Goal: Contribute content: Add original content to the website for others to see

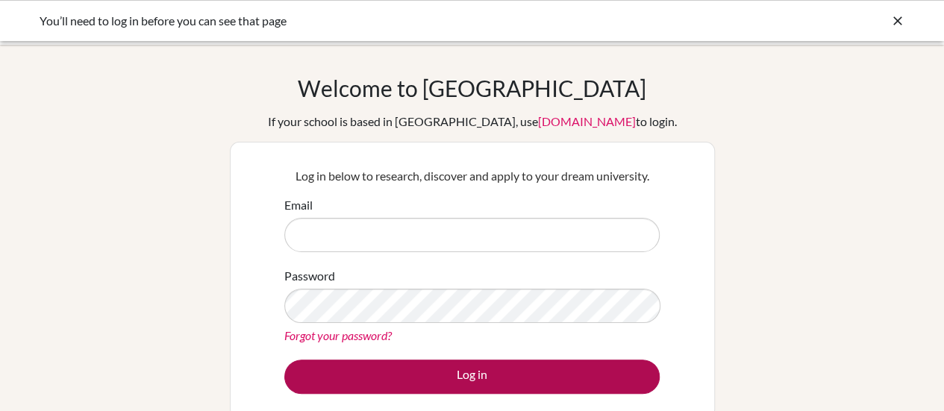
type input "[EMAIL_ADDRESS][DOMAIN_NAME]"
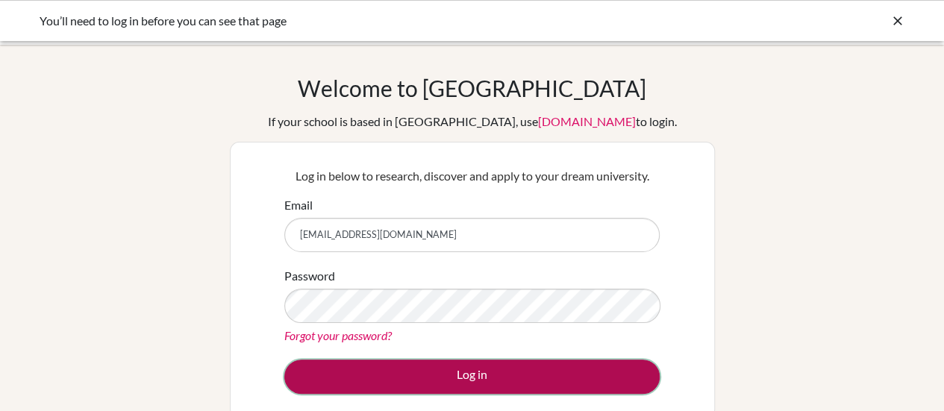
click at [437, 371] on button "Log in" at bounding box center [471, 377] width 375 height 34
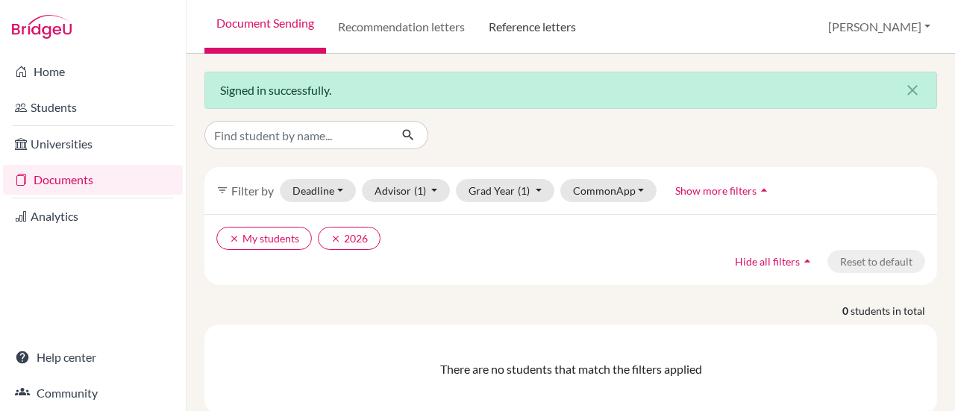
click at [532, 29] on link "Reference letters" at bounding box center [532, 27] width 111 height 54
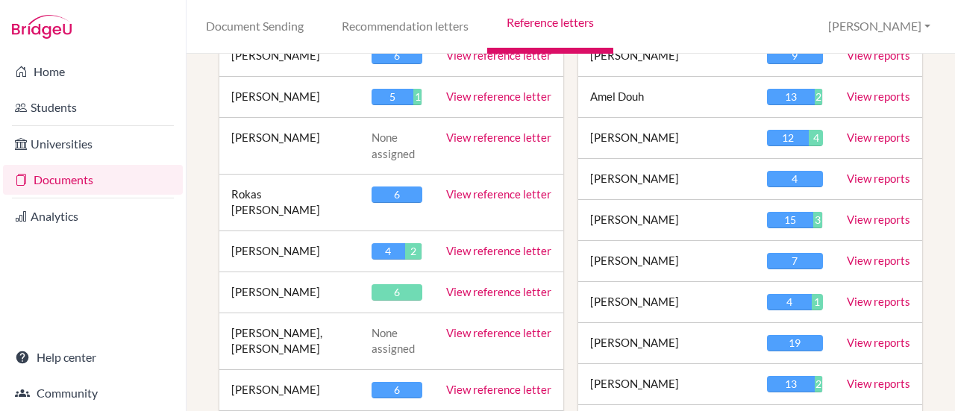
scroll to position [572, 0]
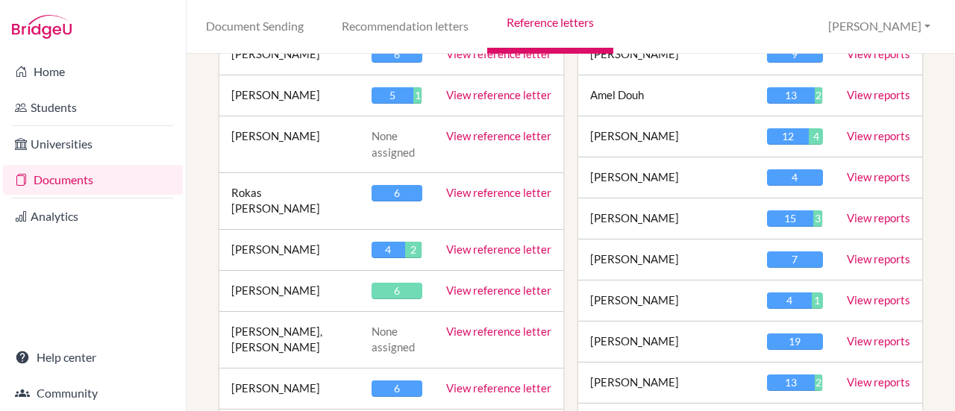
click at [475, 284] on link "View reference letter" at bounding box center [498, 290] width 105 height 13
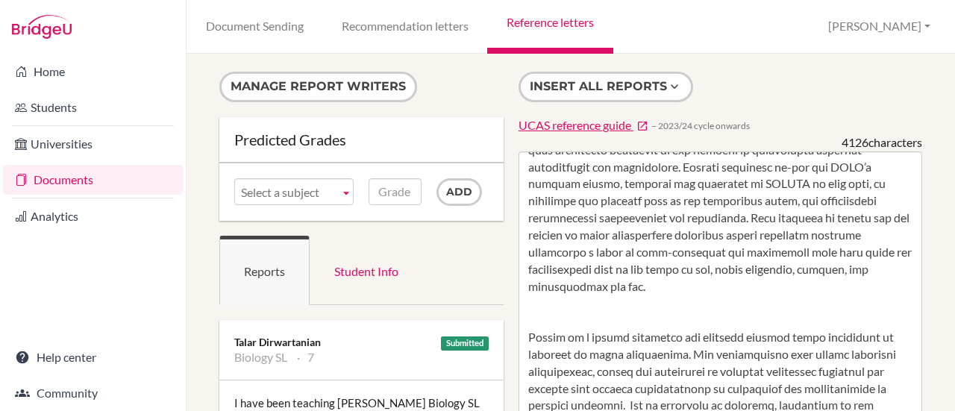
scroll to position [110, 0]
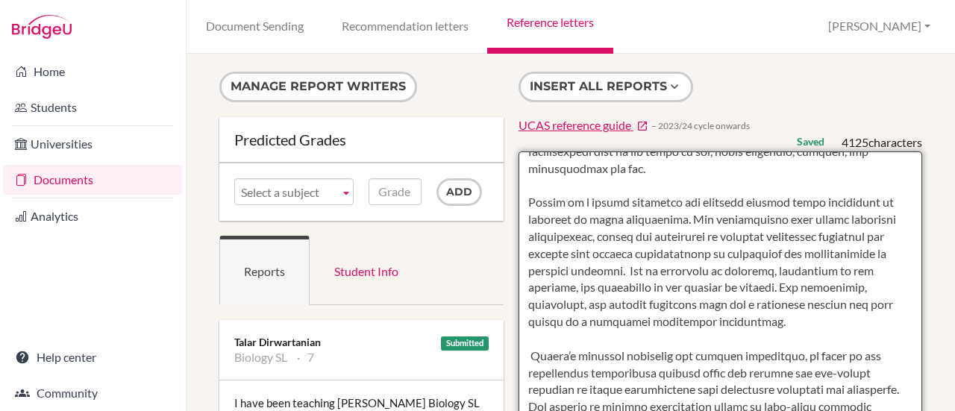
scroll to position [218, 0]
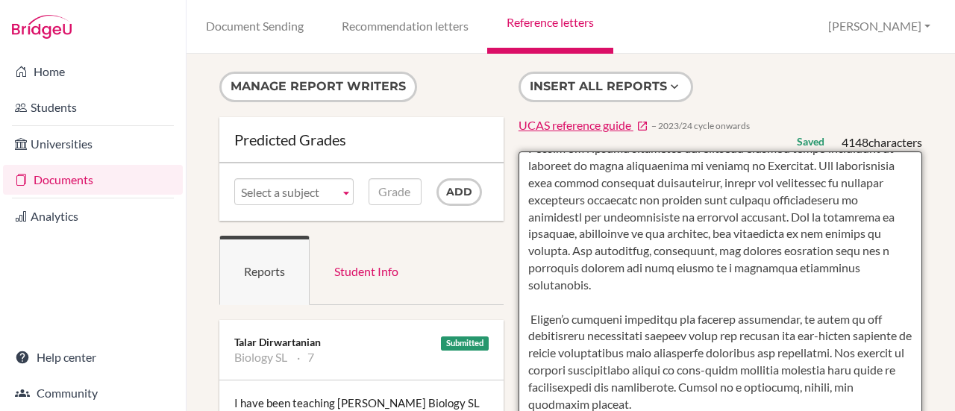
scroll to position [332, 0]
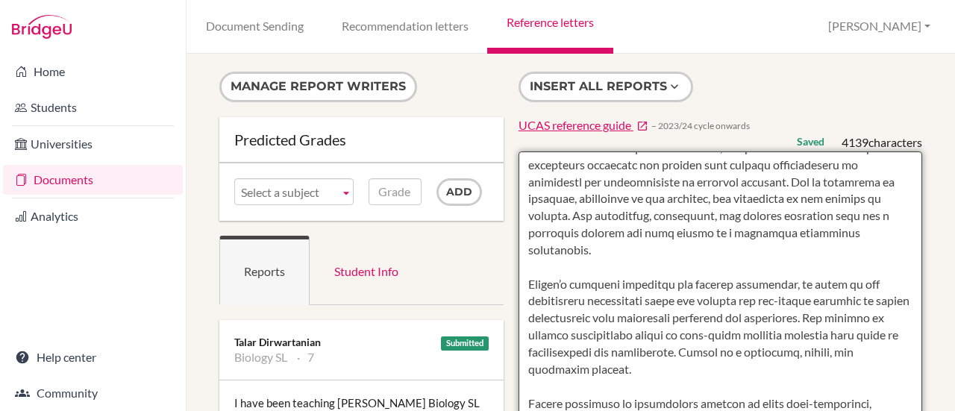
drag, startPoint x: 679, startPoint y: 338, endPoint x: 752, endPoint y: 324, distance: 74.5
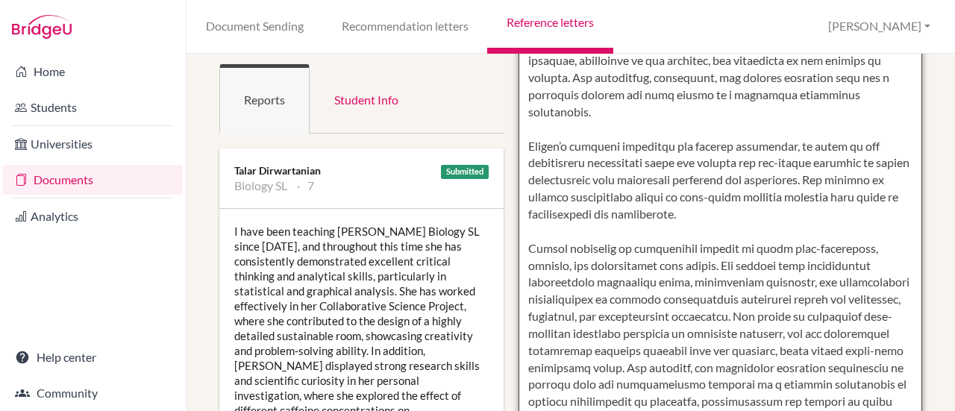
scroll to position [206, 0]
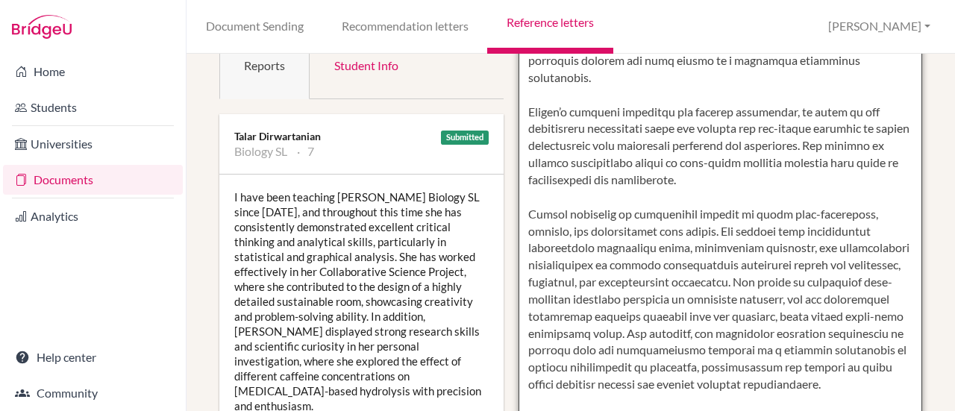
click at [714, 331] on textarea at bounding box center [721, 377] width 404 height 863
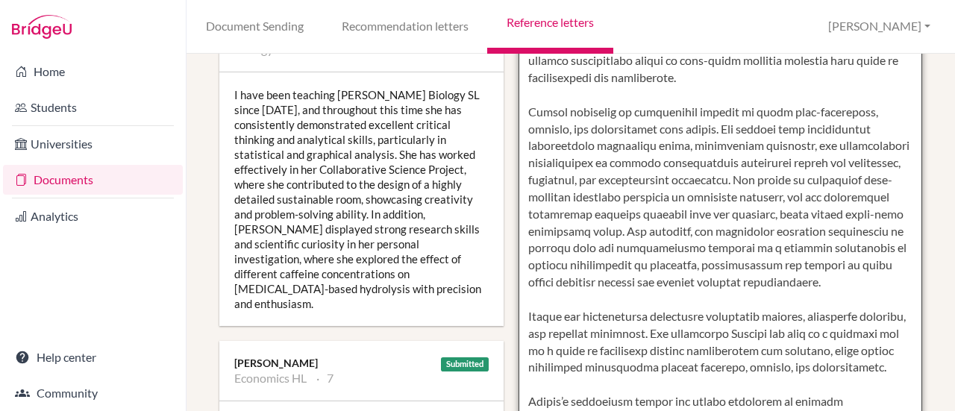
scroll to position [308, 0]
click at [691, 322] on textarea at bounding box center [721, 275] width 404 height 863
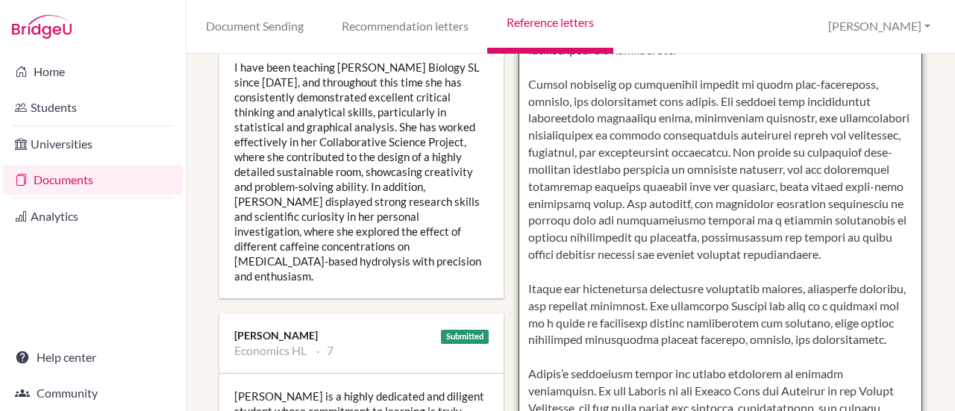
scroll to position [336, 0]
click at [702, 331] on textarea at bounding box center [721, 247] width 404 height 863
drag, startPoint x: 702, startPoint y: 327, endPoint x: 518, endPoint y: 252, distance: 198.5
click at [519, 252] on textarea at bounding box center [721, 247] width 404 height 863
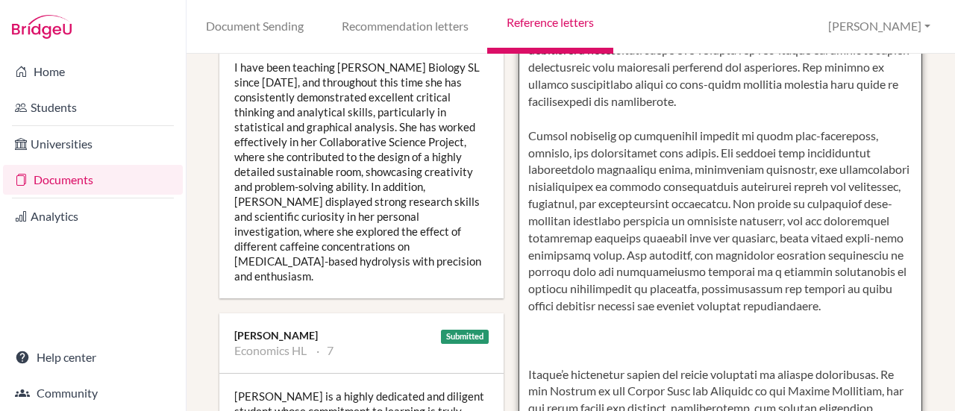
scroll to position [255, 0]
paste textarea "Ananya has demonstrated strong linguistic ability, analytical thinking, and cul…"
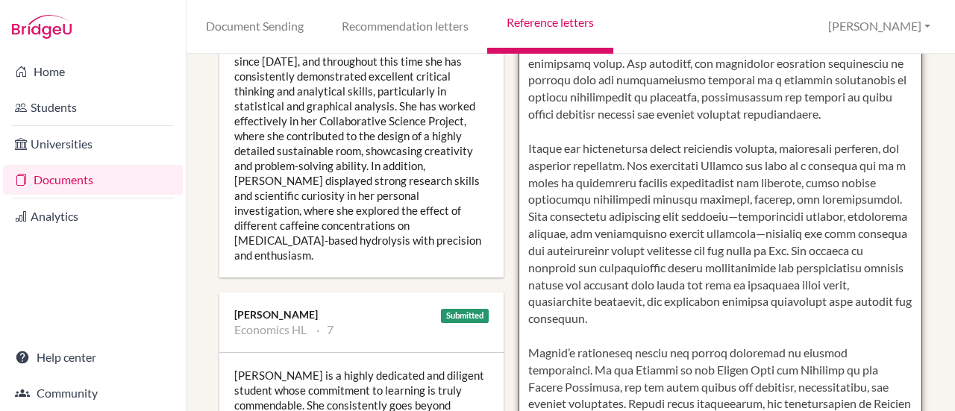
scroll to position [402, 0]
click at [605, 156] on textarea at bounding box center [721, 226] width 404 height 863
click at [623, 175] on textarea at bounding box center [721, 226] width 404 height 863
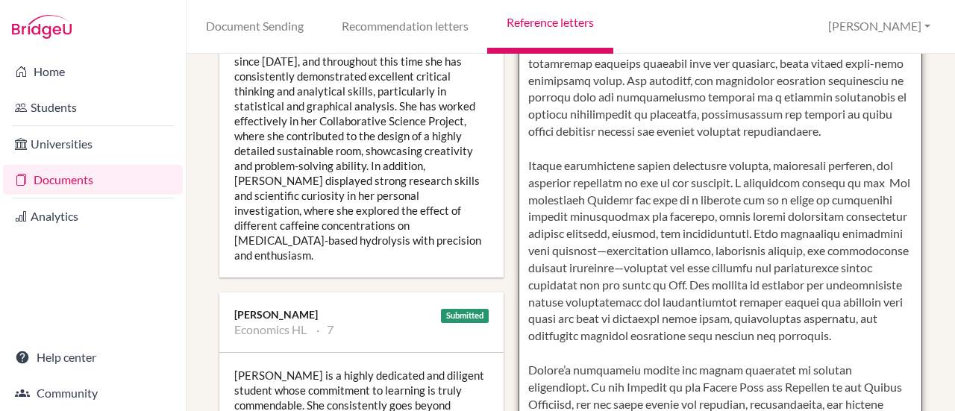
click at [581, 190] on textarea at bounding box center [721, 226] width 404 height 863
click at [746, 219] on textarea at bounding box center [721, 226] width 404 height 863
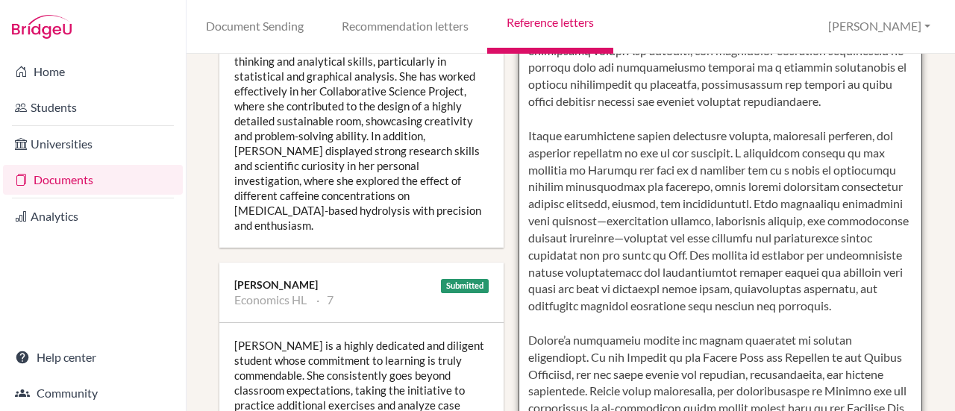
scroll to position [390, 0]
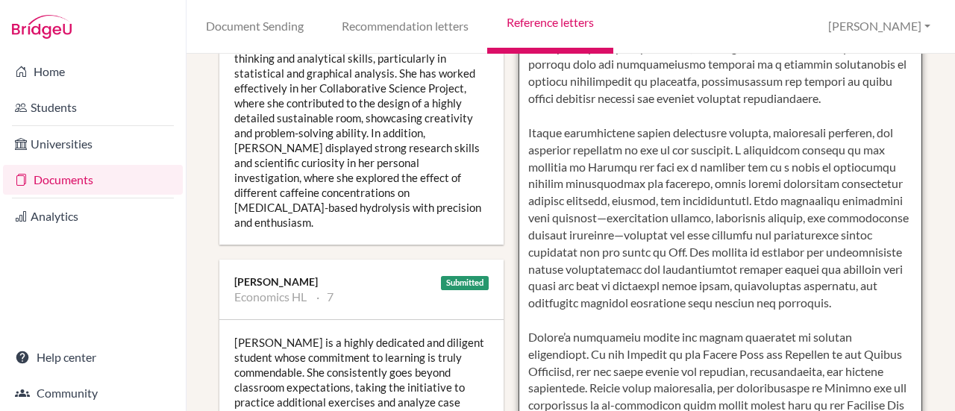
click at [728, 268] on textarea at bounding box center [721, 193] width 404 height 863
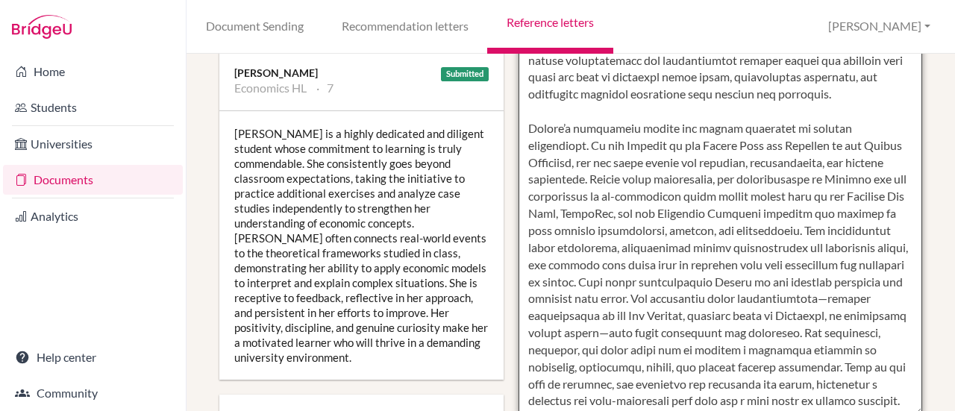
scroll to position [599, 0]
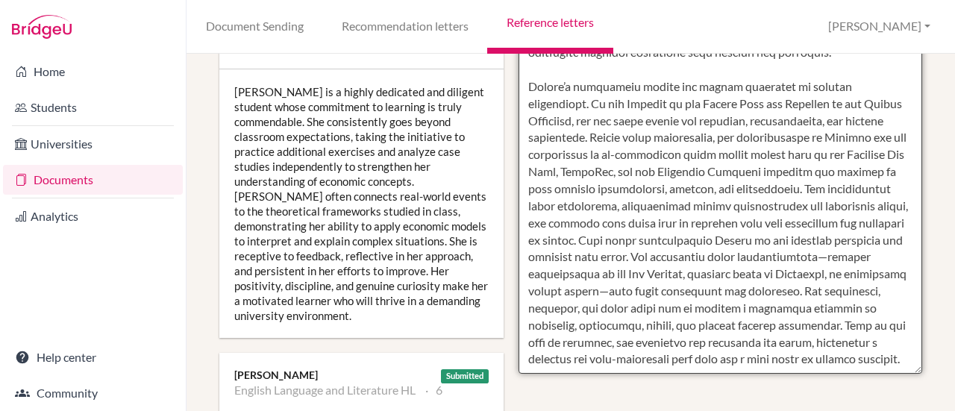
scroll to position [640, 0]
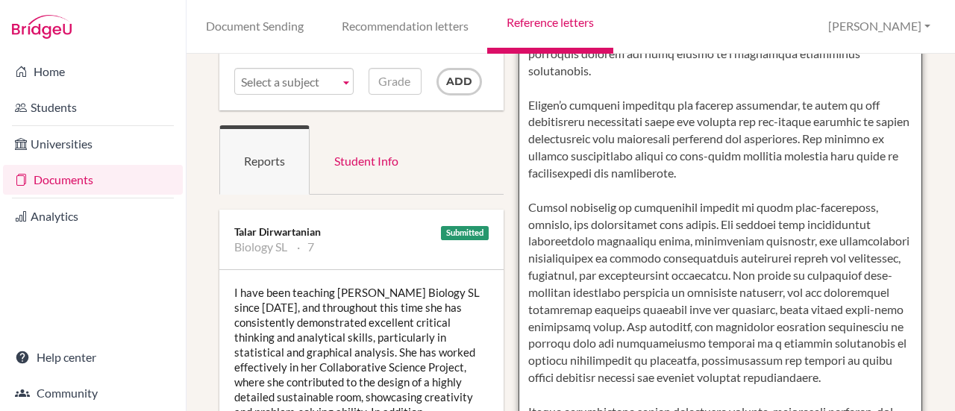
scroll to position [0, 0]
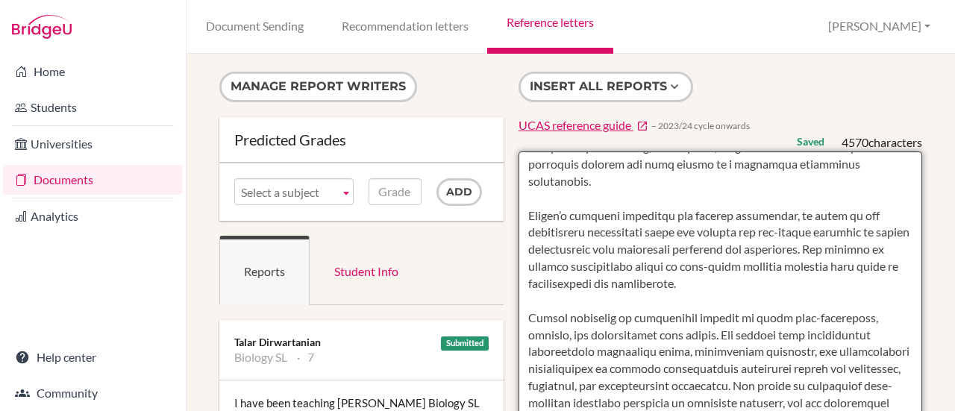
type textarea "Ananya approaches complex ideas with a lawyer’s precision—questioning, evaluati…"
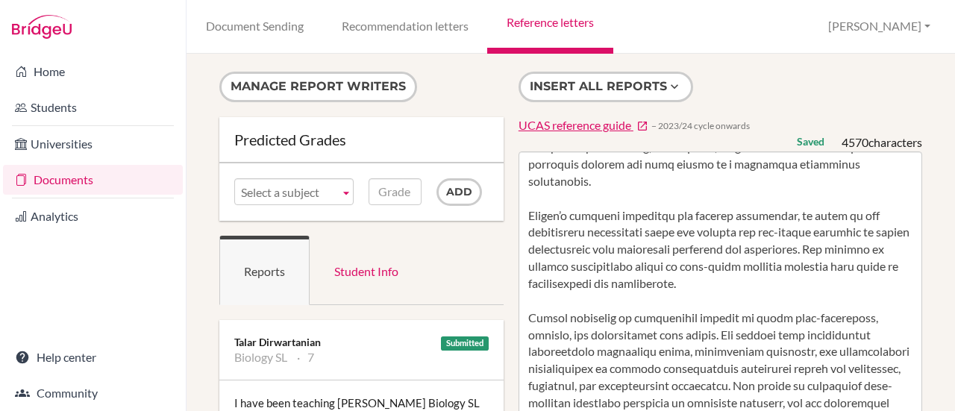
click at [551, 30] on link "Reference letters" at bounding box center [549, 27] width 125 height 54
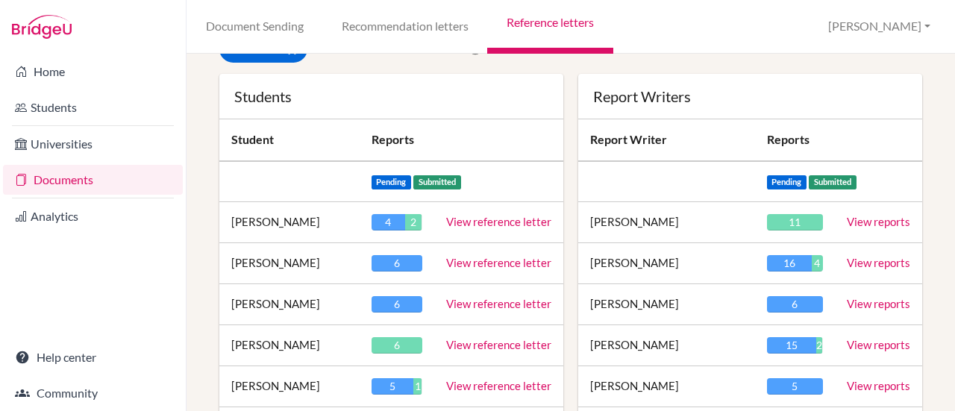
scroll to position [2044, 0]
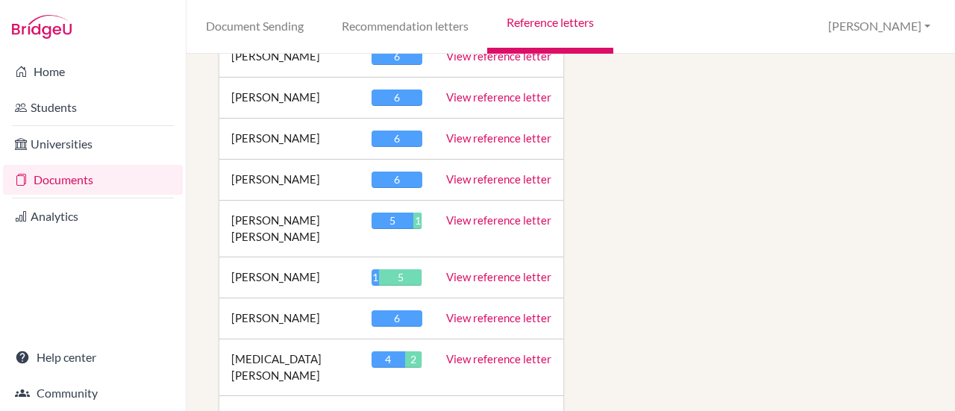
click at [497, 270] on link "View reference letter" at bounding box center [498, 276] width 105 height 13
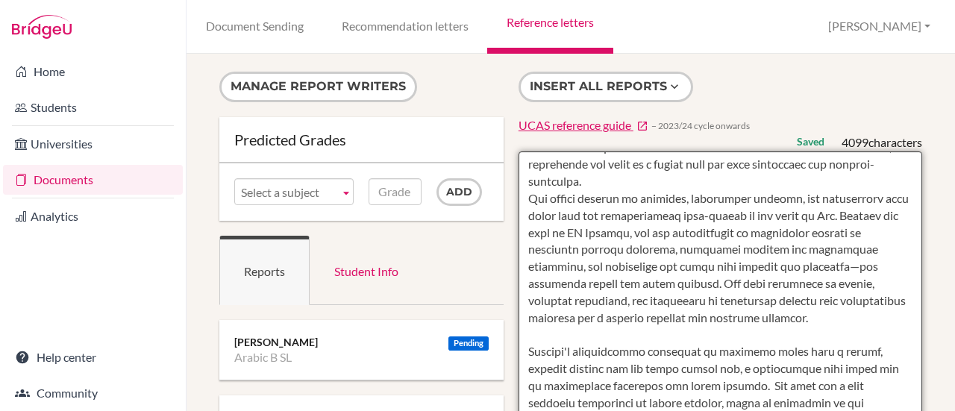
scroll to position [324, 0]
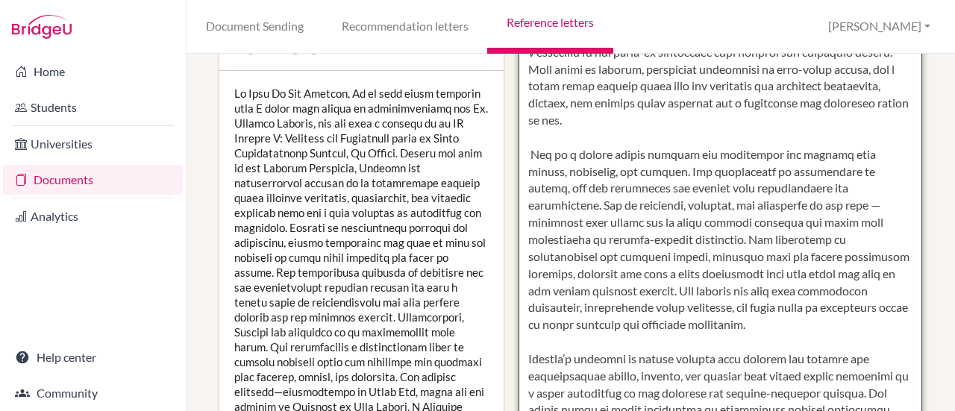
scroll to position [384, 0]
click at [703, 190] on textarea at bounding box center [721, 198] width 404 height 863
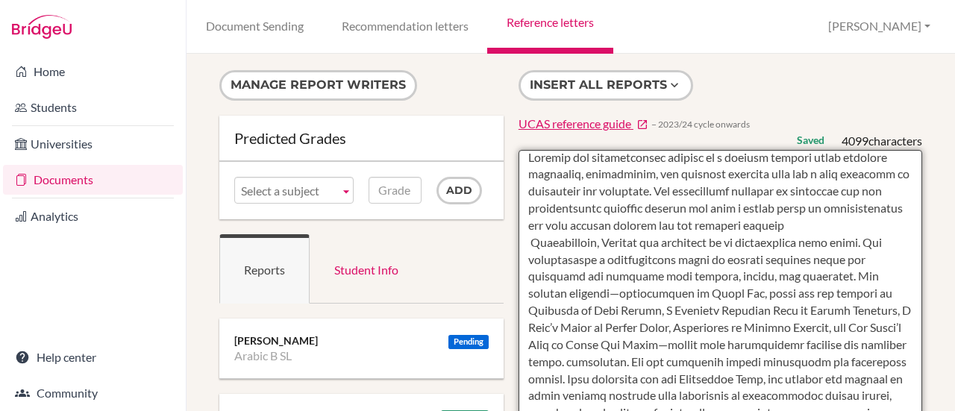
scroll to position [0, 0]
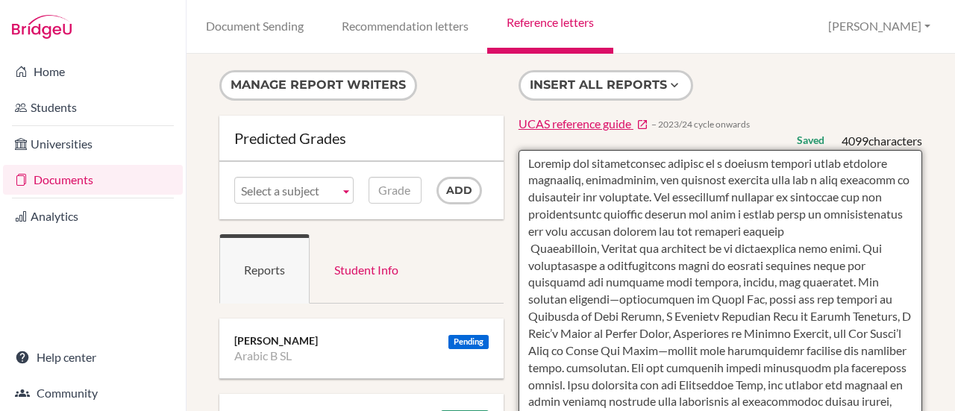
drag, startPoint x: 870, startPoint y: 234, endPoint x: 531, endPoint y: 161, distance: 347.2
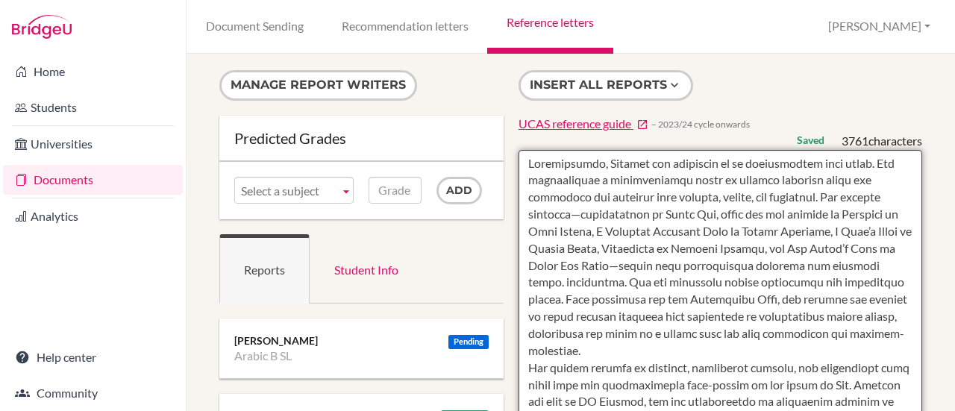
paste textarea "Loullwa is a consistent and conscientious student who approaches her studies wi…"
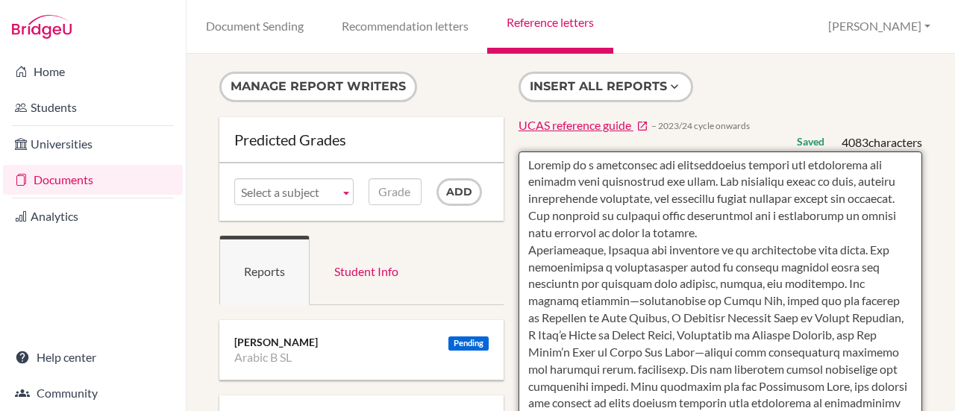
scroll to position [1, 0]
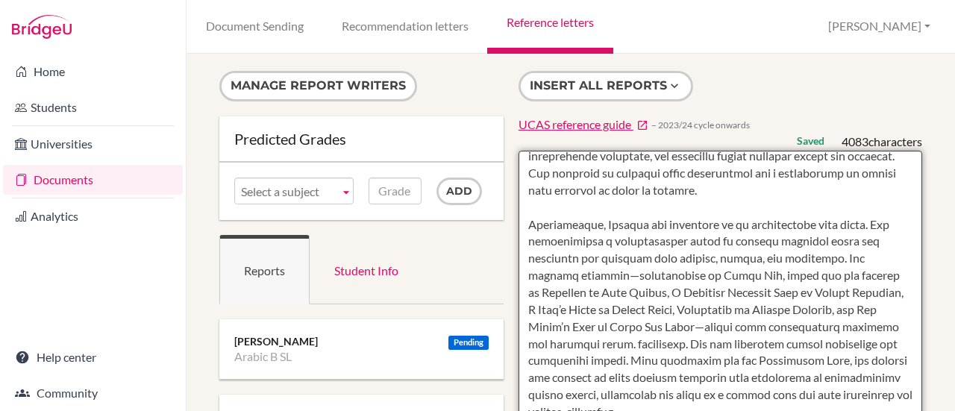
scroll to position [59, 0]
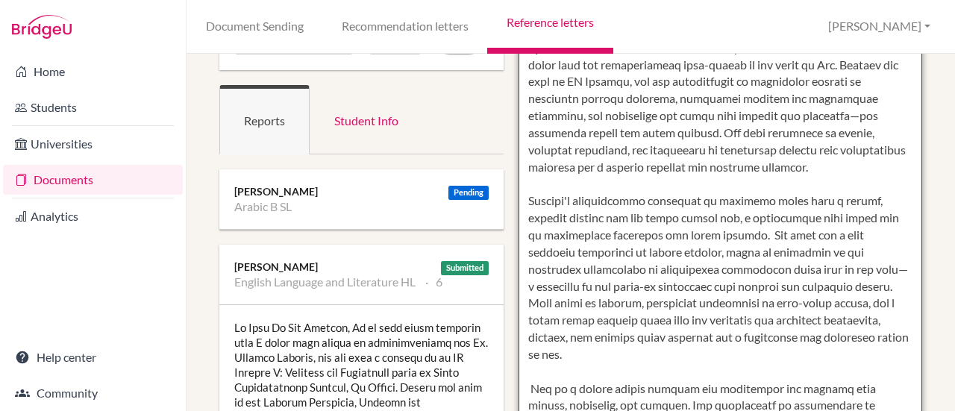
scroll to position [241, 0]
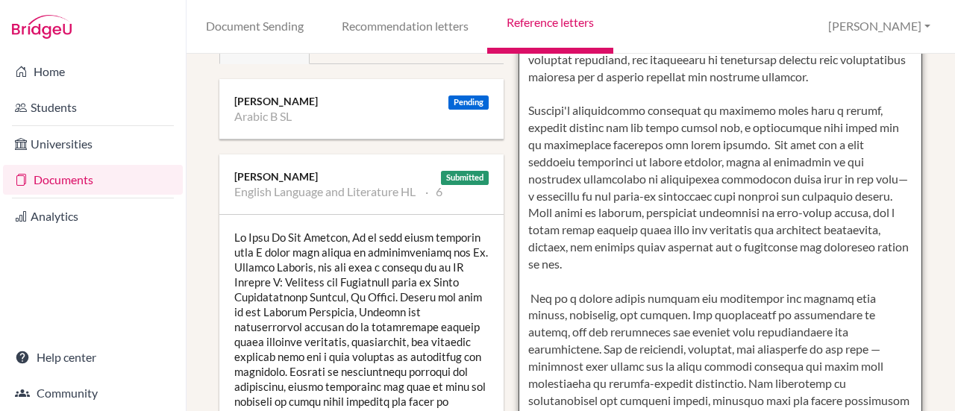
click at [529, 229] on textarea at bounding box center [721, 341] width 404 height 863
click at [640, 288] on textarea at bounding box center [721, 341] width 404 height 863
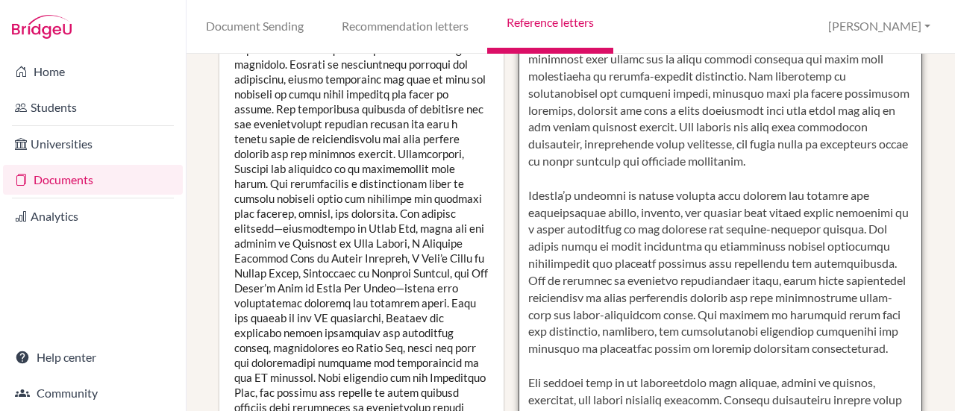
scroll to position [589, 0]
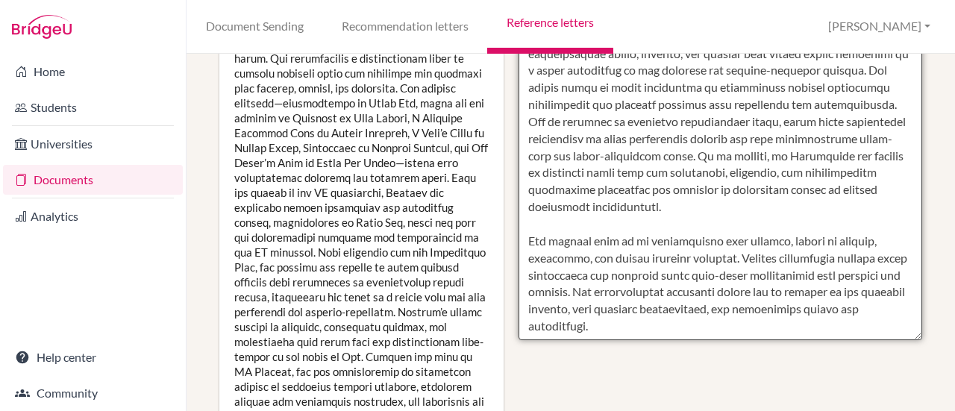
scroll to position [676, 0]
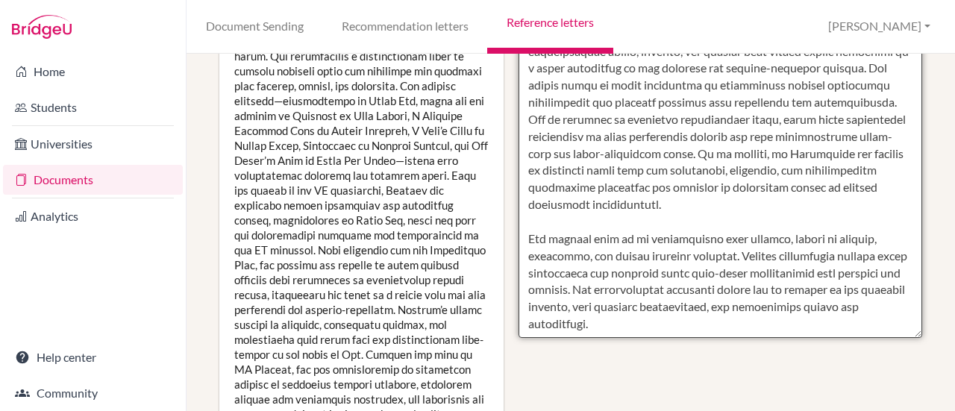
drag, startPoint x: 733, startPoint y: 296, endPoint x: 527, endPoint y: 199, distance: 228.0
drag, startPoint x: 527, startPoint y: 199, endPoint x: 750, endPoint y: 258, distance: 230.8
drag, startPoint x: 712, startPoint y: 293, endPoint x: 516, endPoint y: 201, distance: 217.0
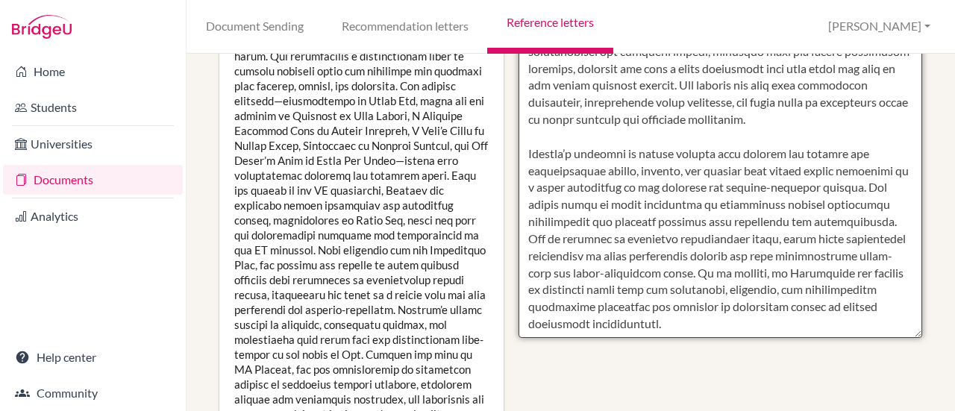
scroll to position [255, 0]
paste textarea "Her written work is of consistently high quality, marked by clarity, structure,…"
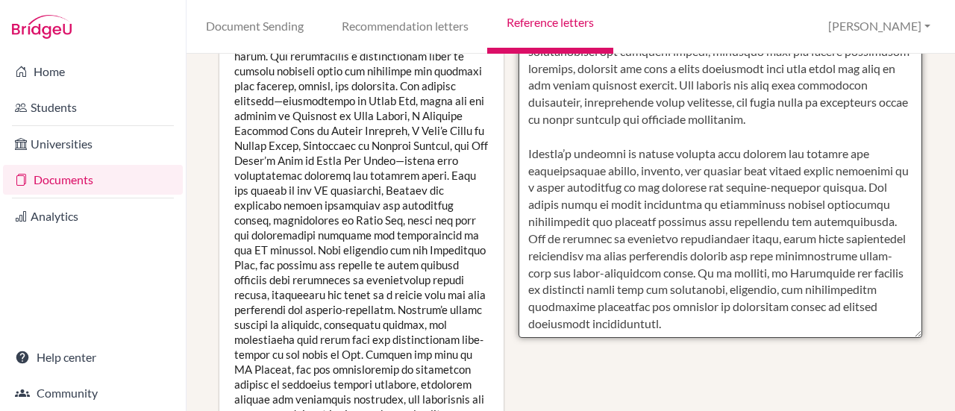
paste textarea "Her written work is of consistently high quality, marked by clarity, structure,…"
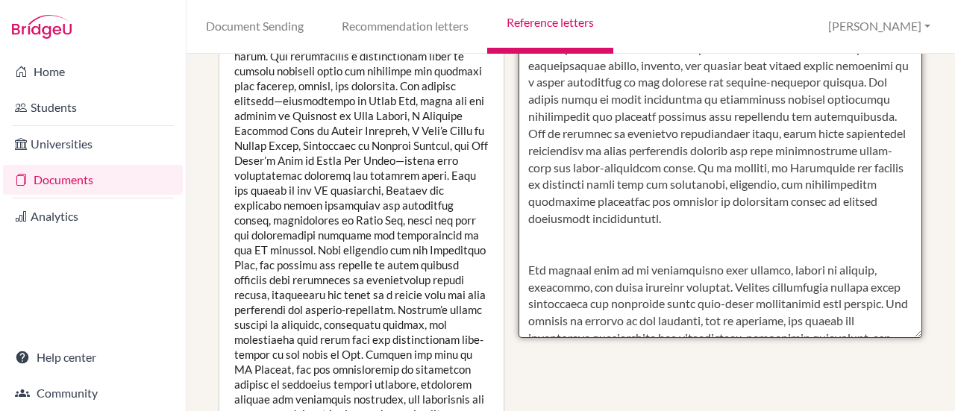
scroll to position [289, 0]
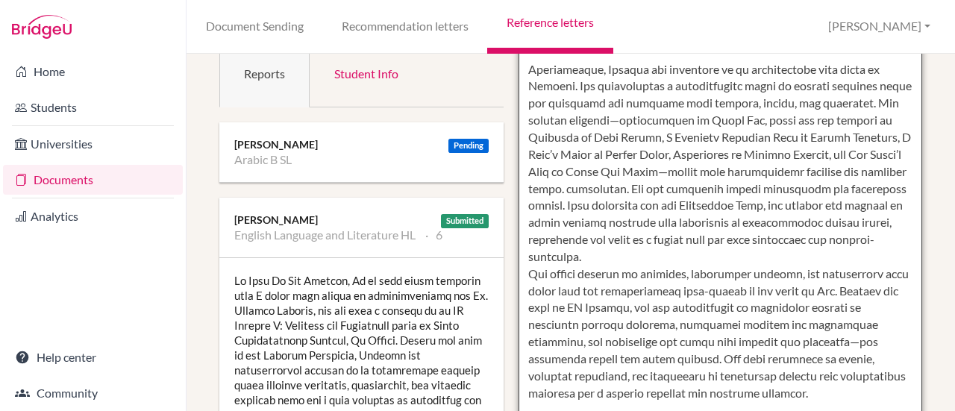
scroll to position [131, 0]
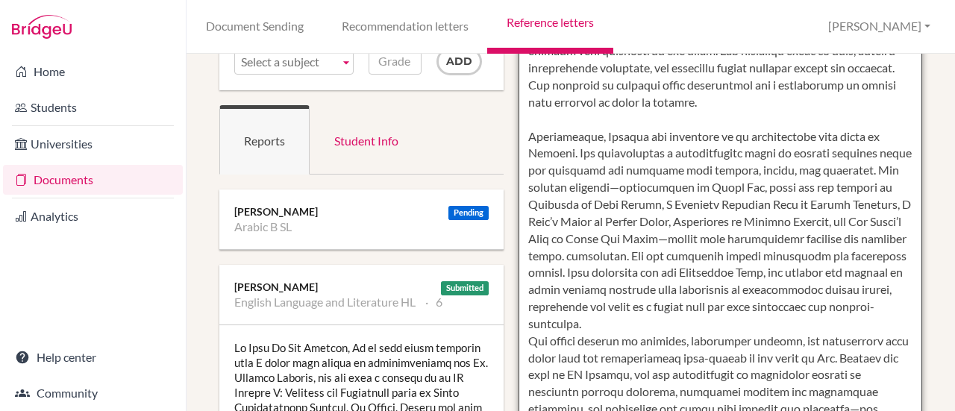
type textarea "Loullwa is a consistent and conscientious student who approaches her studies wi…"
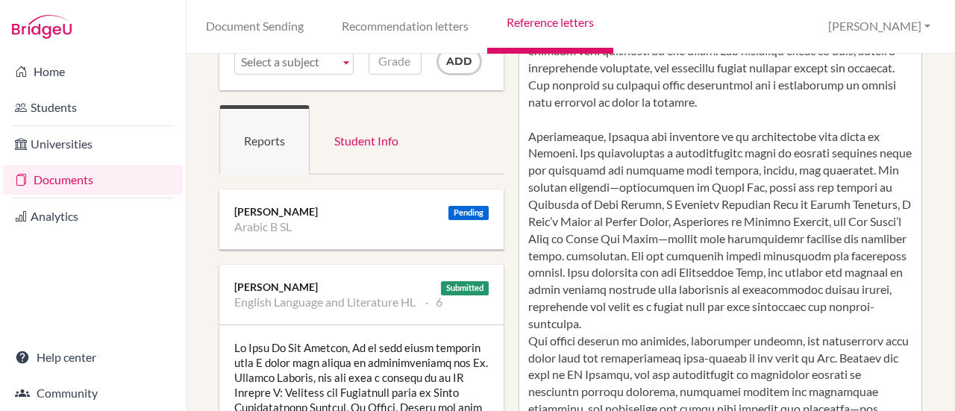
click at [552, 20] on link "Reference letters" at bounding box center [549, 27] width 125 height 54
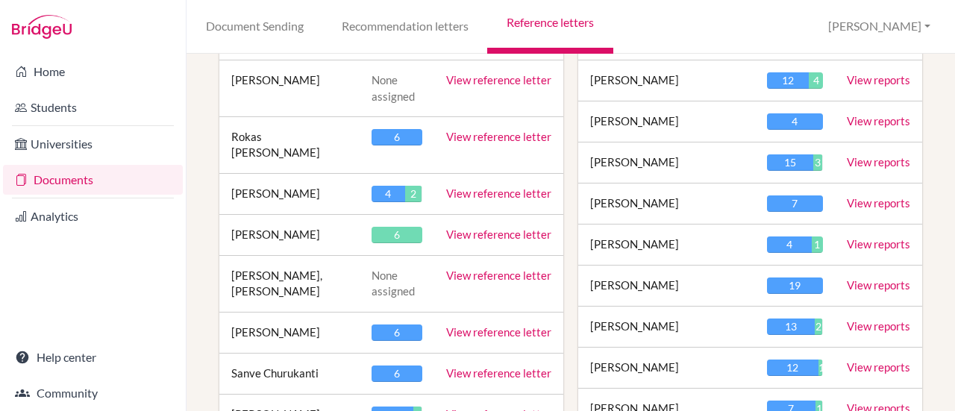
scroll to position [2044, 0]
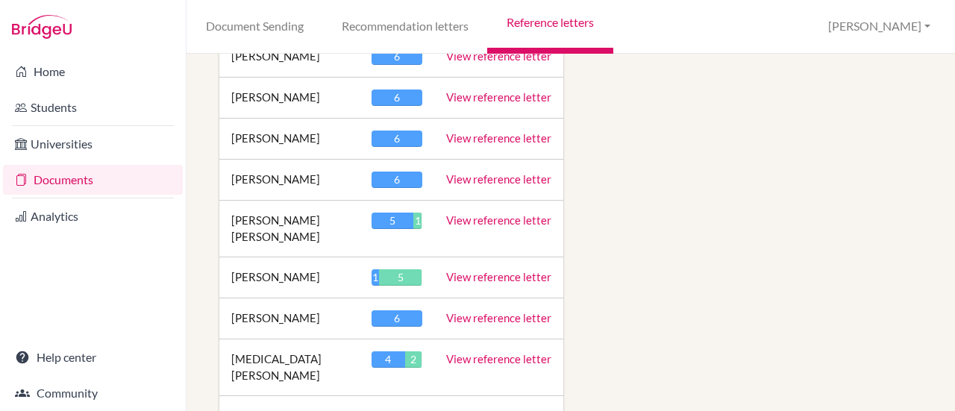
click at [493, 270] on link "View reference letter" at bounding box center [498, 276] width 105 height 13
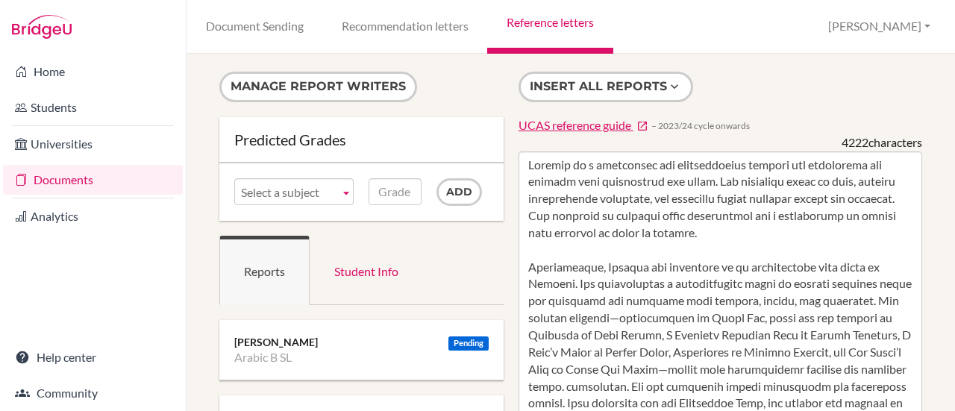
click at [530, 32] on link "Reference letters" at bounding box center [549, 27] width 125 height 54
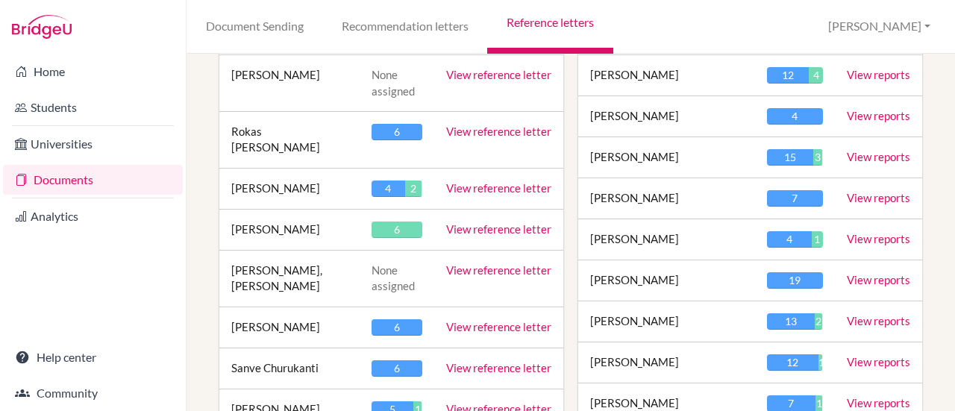
scroll to position [640, 0]
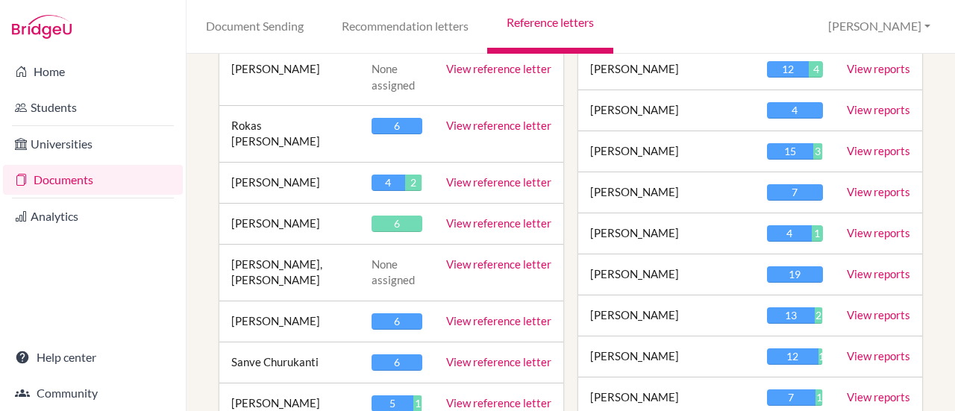
click at [479, 216] on link "View reference letter" at bounding box center [498, 222] width 105 height 13
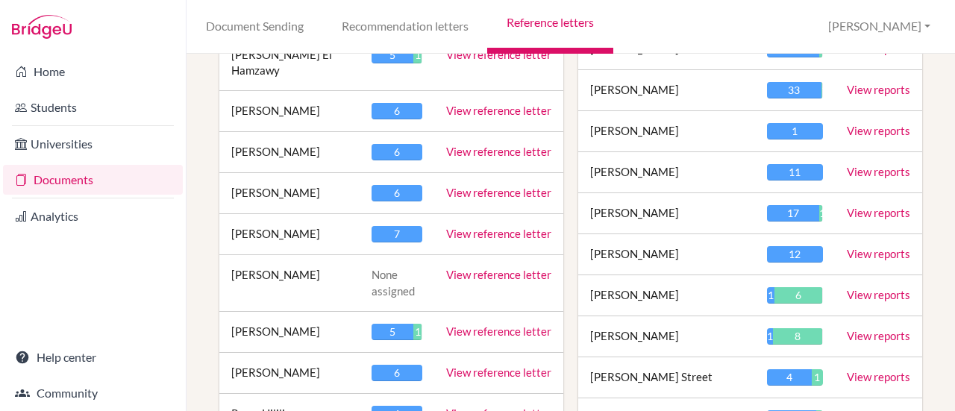
scroll to position [3127, 0]
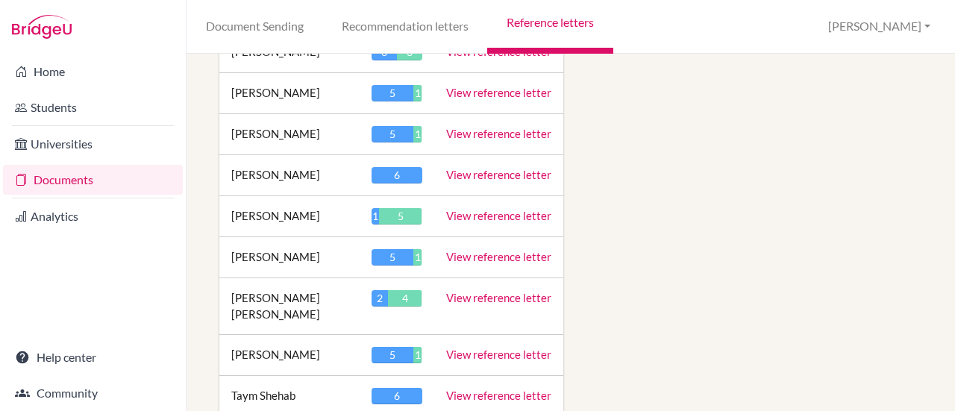
click at [473, 291] on link "View reference letter" at bounding box center [498, 297] width 105 height 13
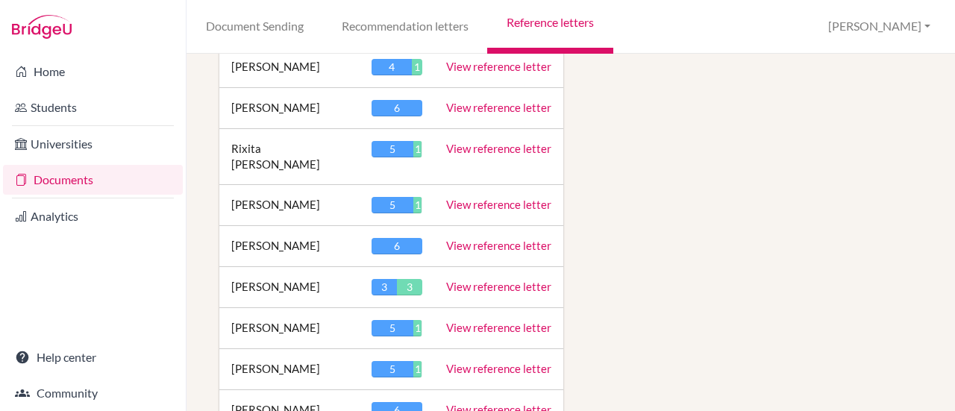
scroll to position [2930, 0]
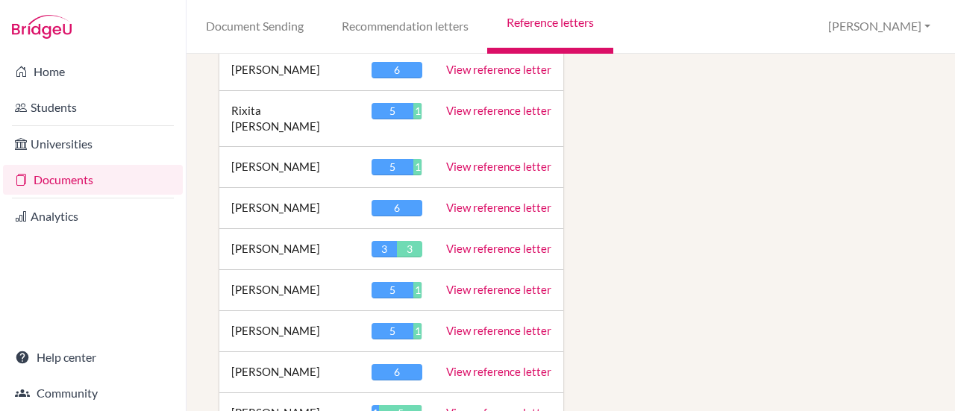
click at [473, 406] on link "View reference letter" at bounding box center [498, 412] width 105 height 13
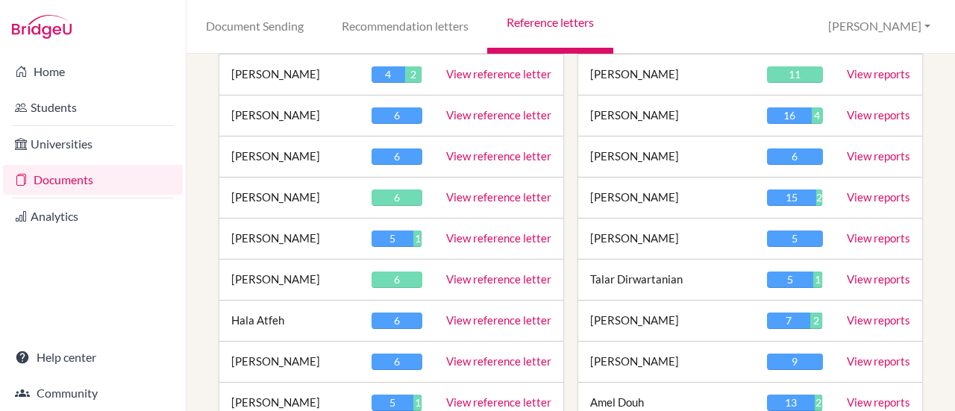
scroll to position [260, 0]
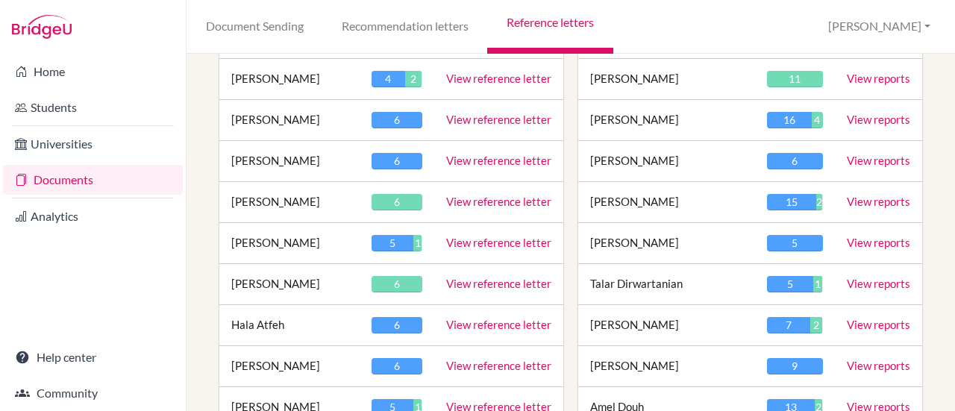
click at [500, 196] on link "View reference letter" at bounding box center [498, 201] width 105 height 13
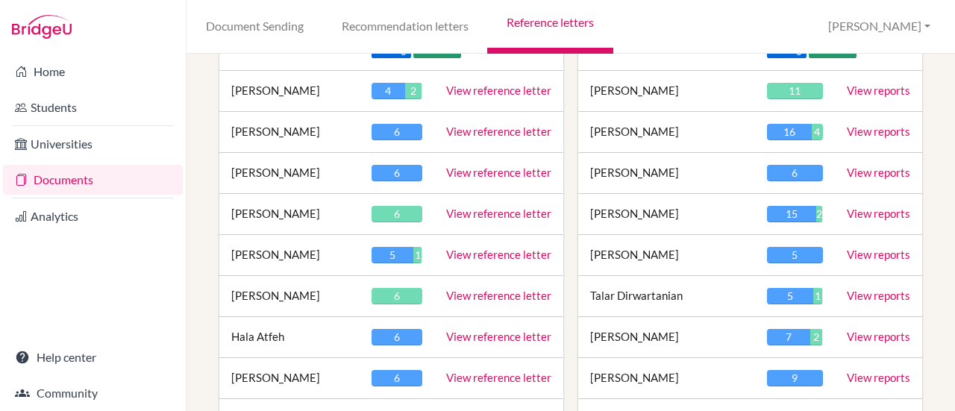
scroll to position [281, 0]
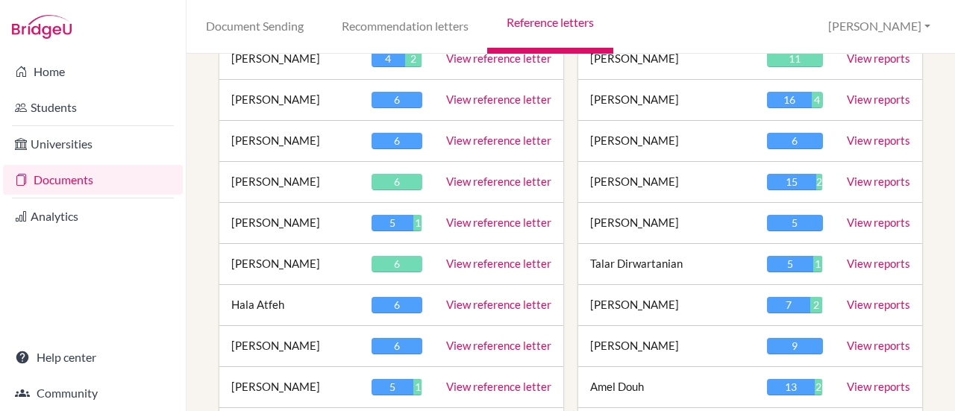
click at [490, 262] on link "View reference letter" at bounding box center [498, 263] width 105 height 13
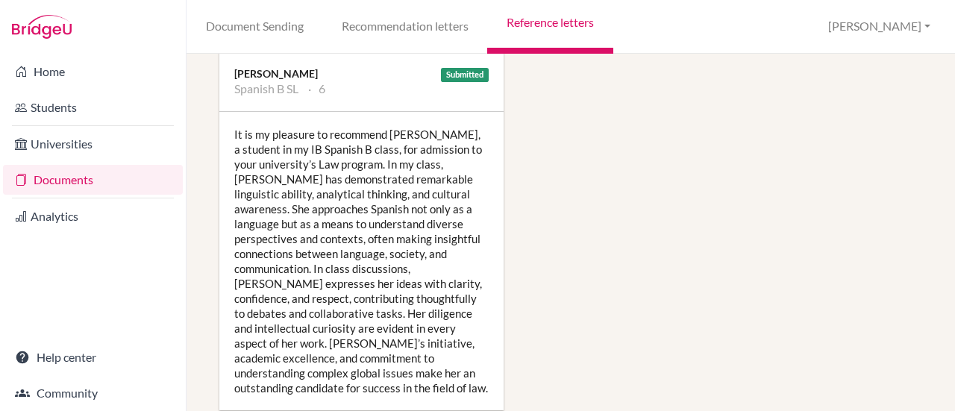
scroll to position [3363, 0]
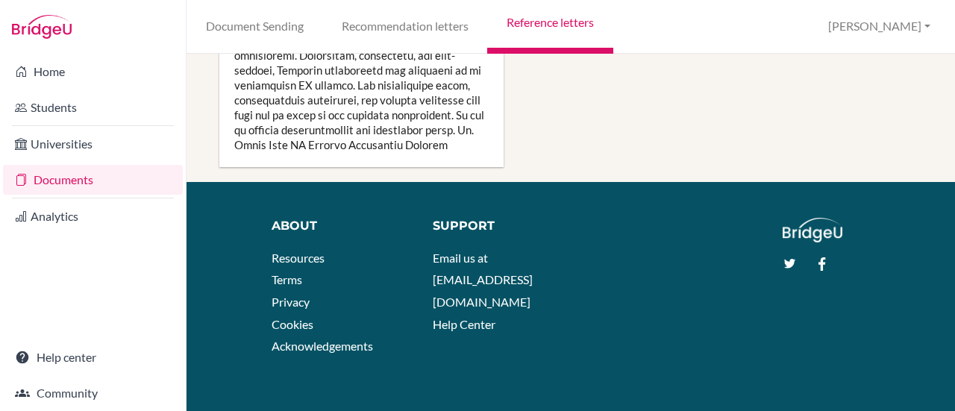
scroll to position [2500, 0]
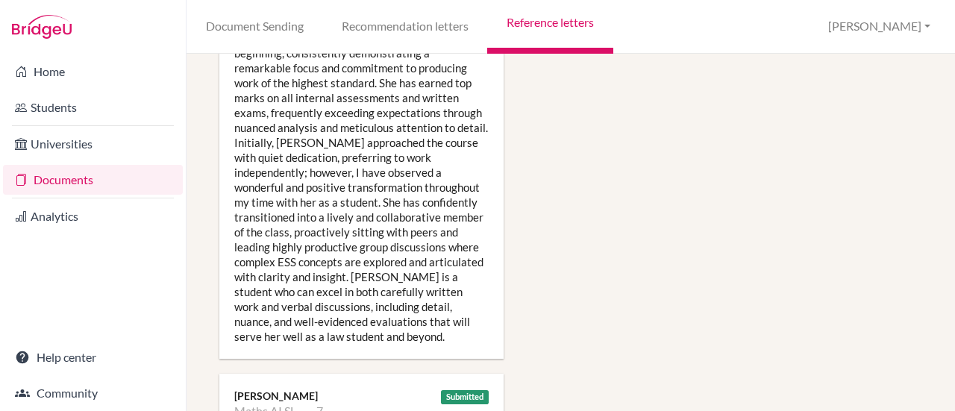
scroll to position [1570, 0]
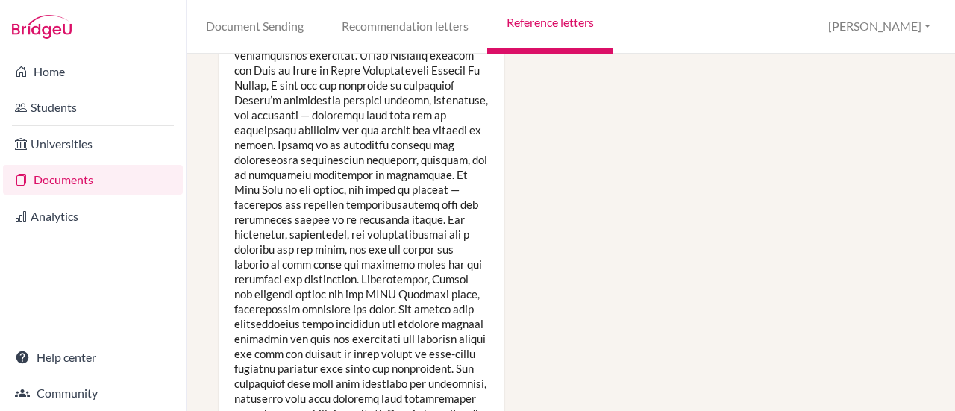
scroll to position [1082, 0]
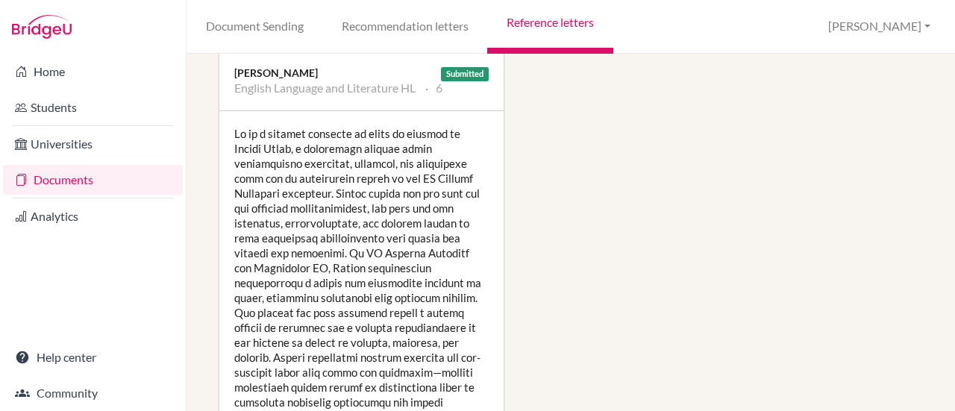
scroll to position [1120, 0]
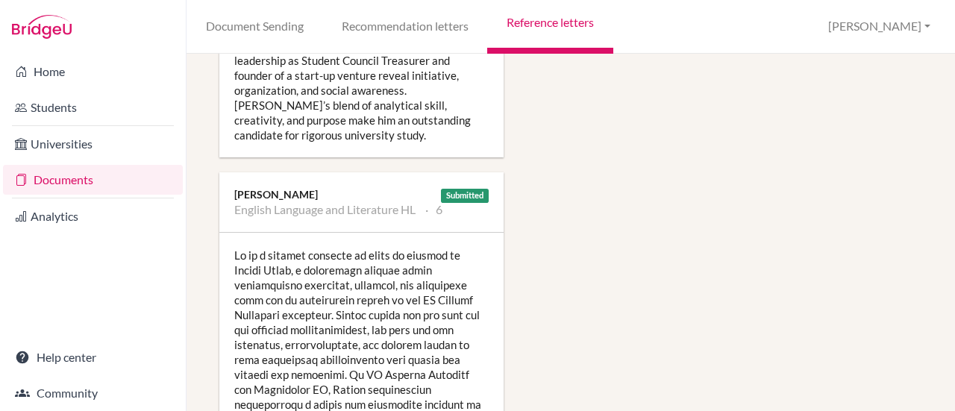
click at [556, 17] on link "Reference letters" at bounding box center [549, 27] width 125 height 54
